Goal: Information Seeking & Learning: Learn about a topic

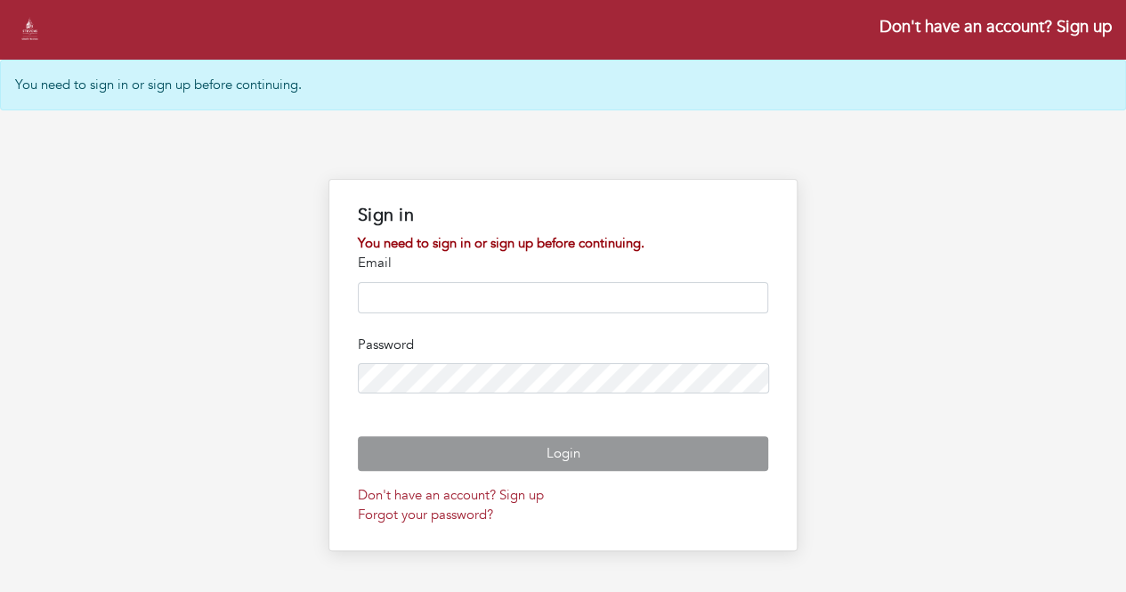
click at [518, 293] on input "email" at bounding box center [563, 297] width 410 height 31
type input "**********"
click at [358, 436] on button "Login" at bounding box center [563, 453] width 410 height 35
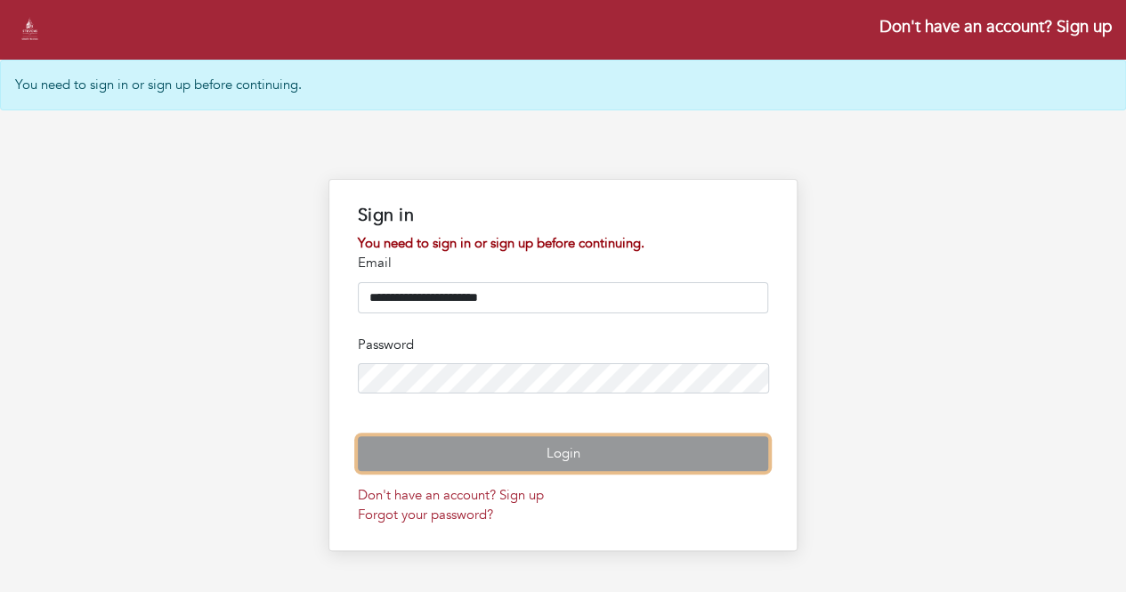
click at [429, 471] on button "Login" at bounding box center [563, 453] width 410 height 35
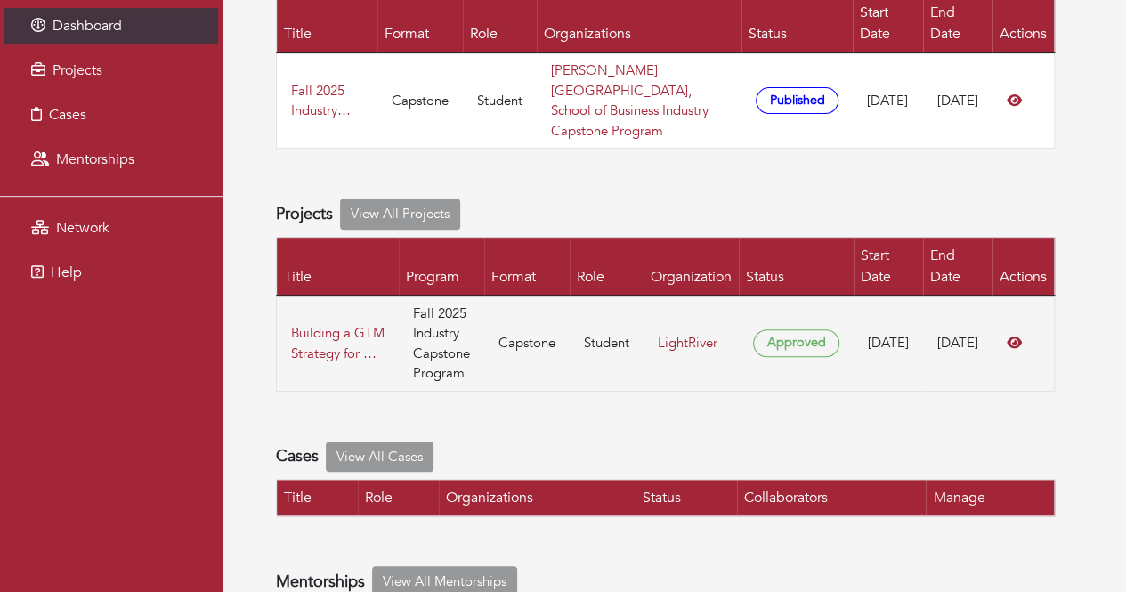
scroll to position [202, 0]
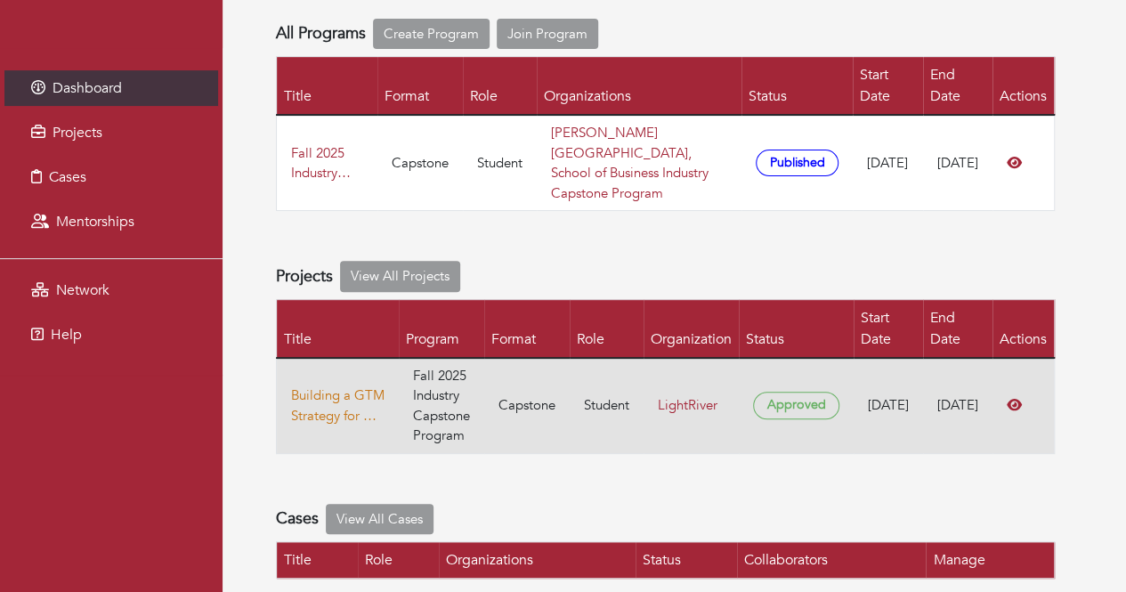
click at [351, 394] on link "Building a GTM Strategy for AI-Enabled SaaS" at bounding box center [337, 405] width 93 height 40
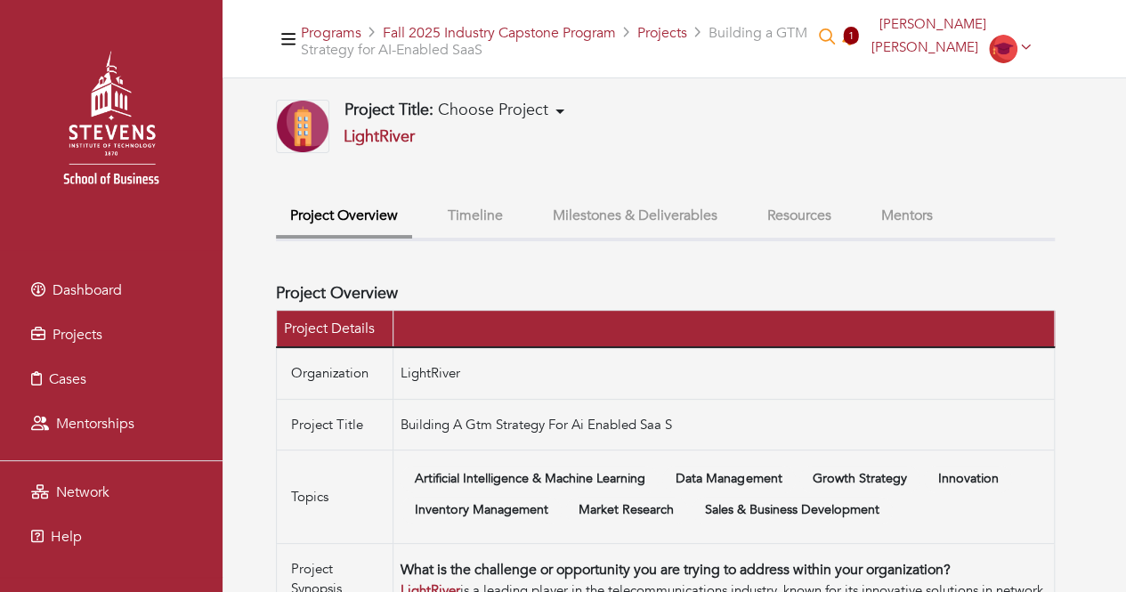
click at [484, 214] on button "Timeline" at bounding box center [475, 216] width 84 height 38
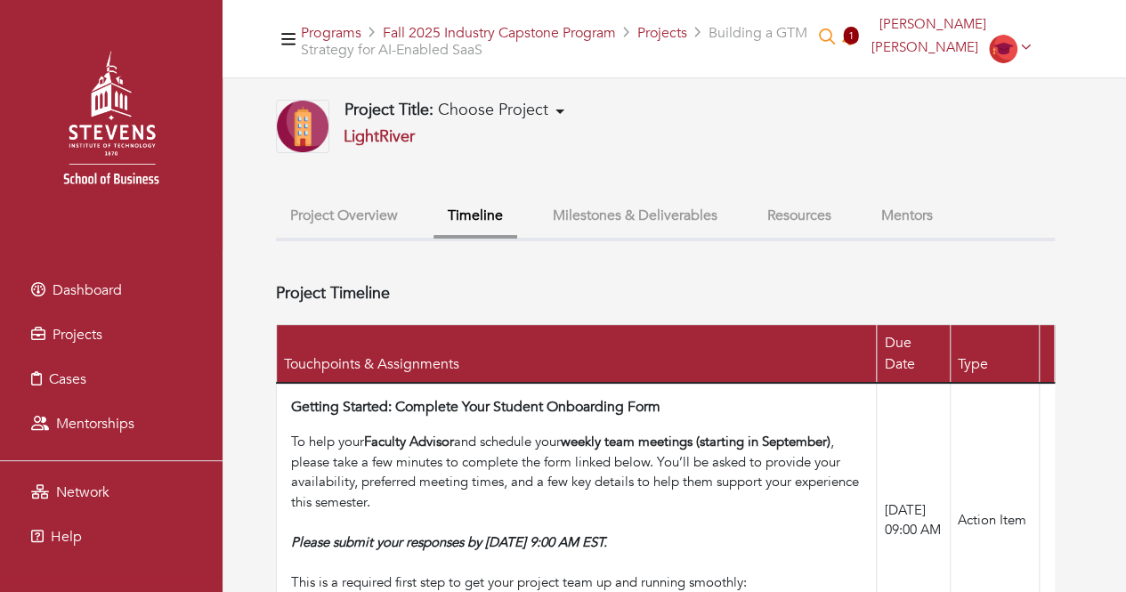
click at [629, 213] on button "Milestones & Deliverables" at bounding box center [634, 216] width 193 height 38
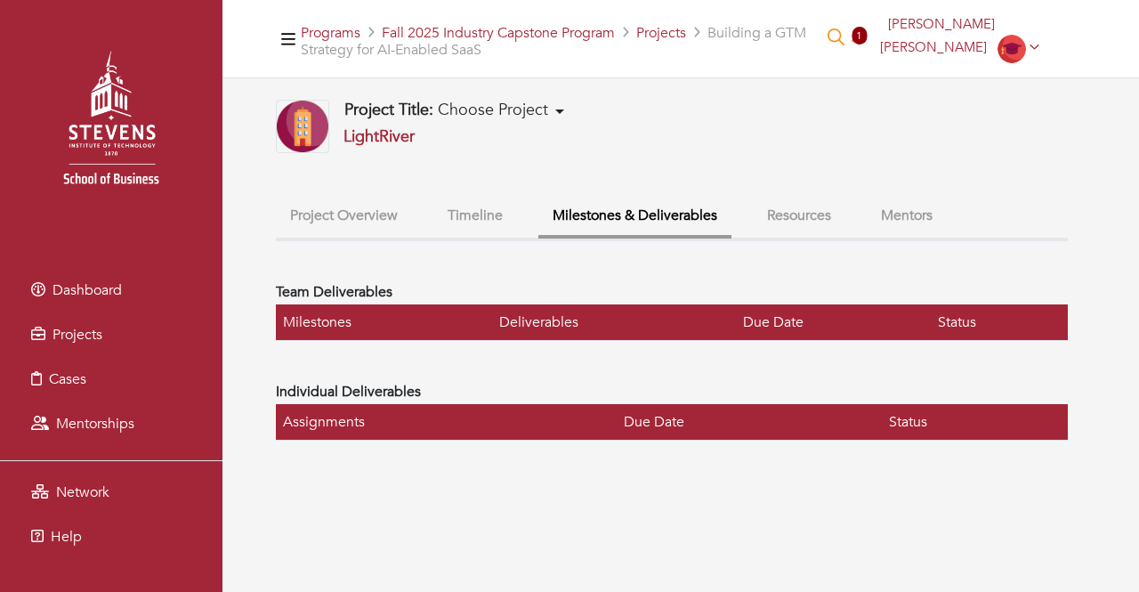
click at [813, 218] on button "Resources" at bounding box center [799, 216] width 93 height 38
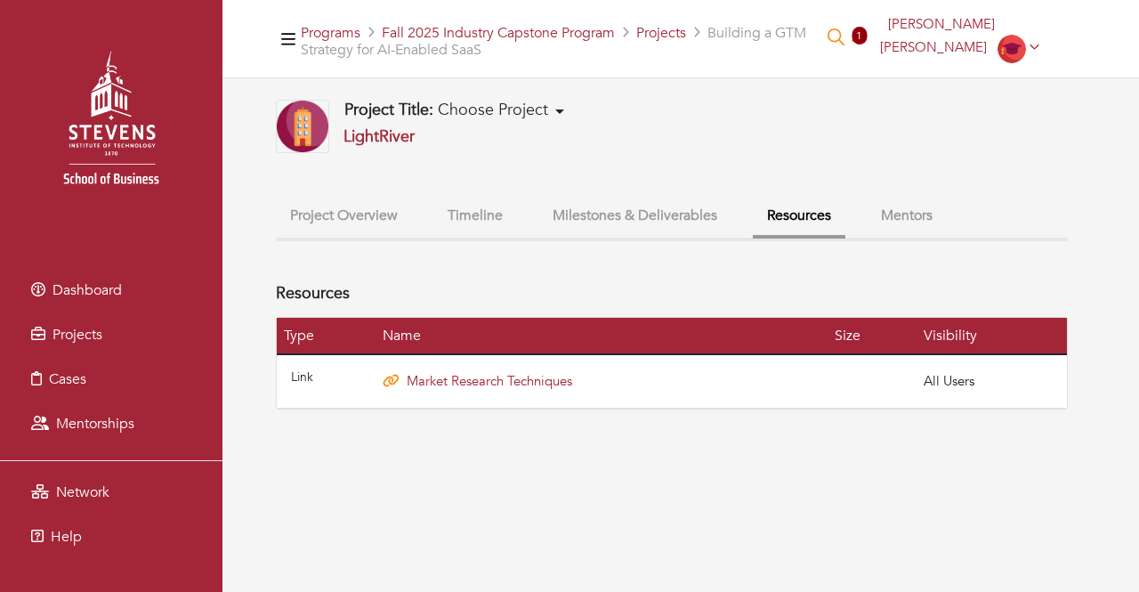
click at [909, 218] on button "Mentors" at bounding box center [907, 216] width 80 height 38
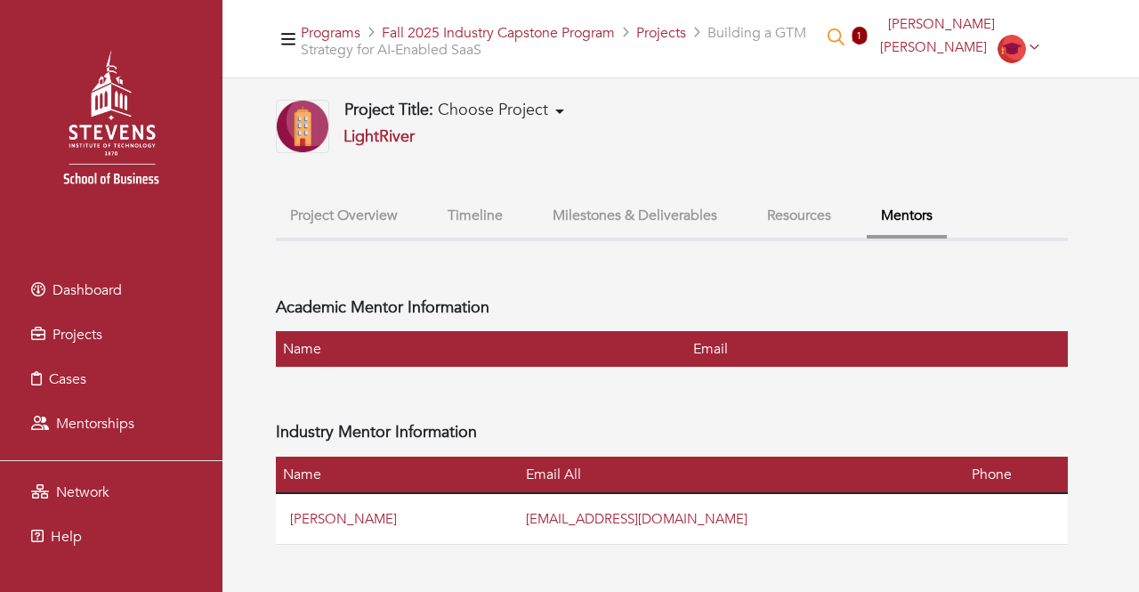
click at [335, 214] on button "Project Overview" at bounding box center [344, 216] width 136 height 38
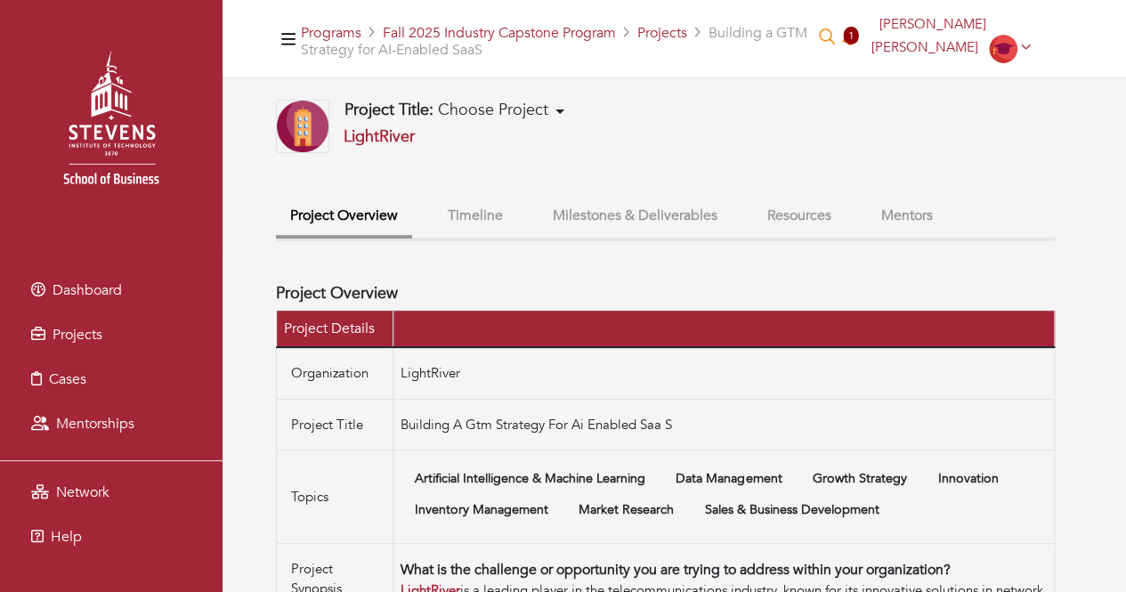
click at [502, 109] on span "Choose Project" at bounding box center [493, 110] width 110 height 22
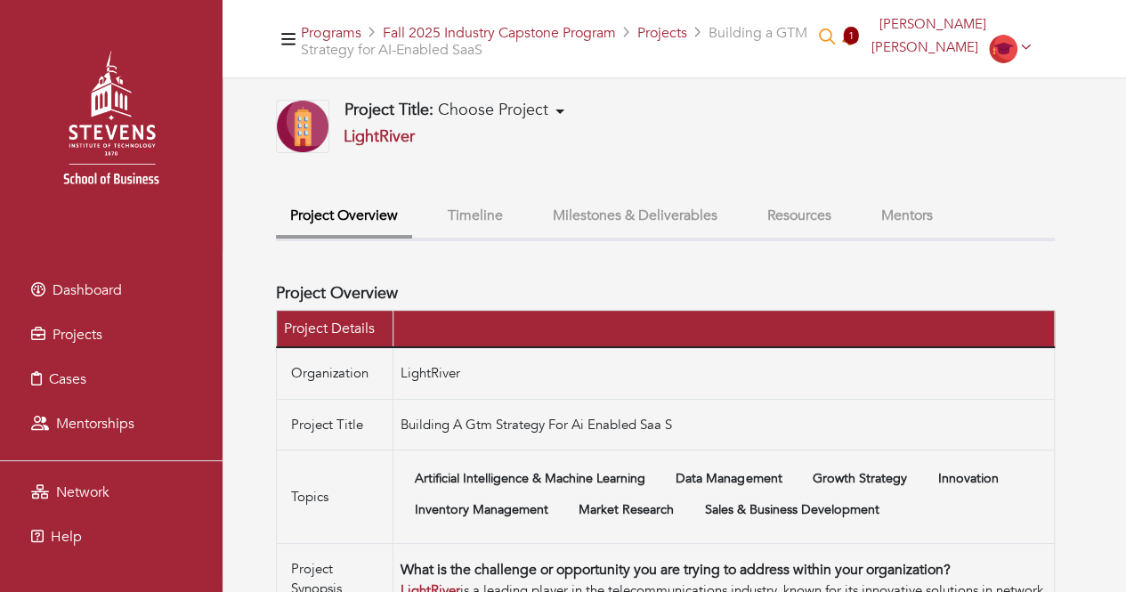
click at [858, 36] on span "1" at bounding box center [850, 36] width 15 height 18
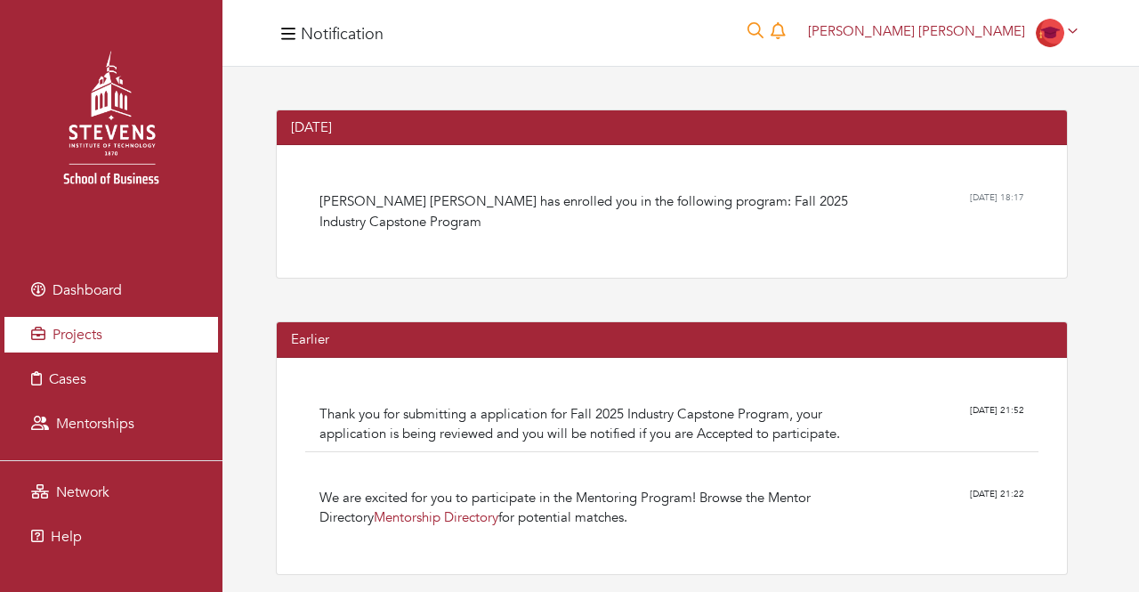
click at [85, 327] on span "Projects" at bounding box center [78, 335] width 50 height 20
